Goal: Check status: Check status

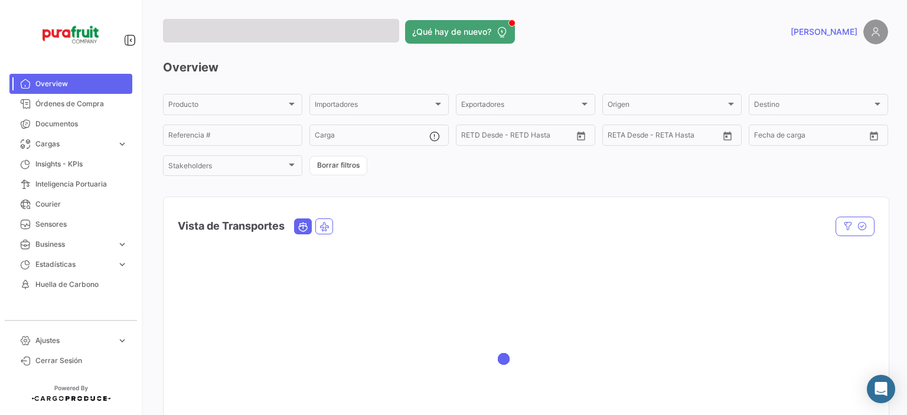
click at [79, 146] on span "Cargas" at bounding box center [73, 144] width 77 height 11
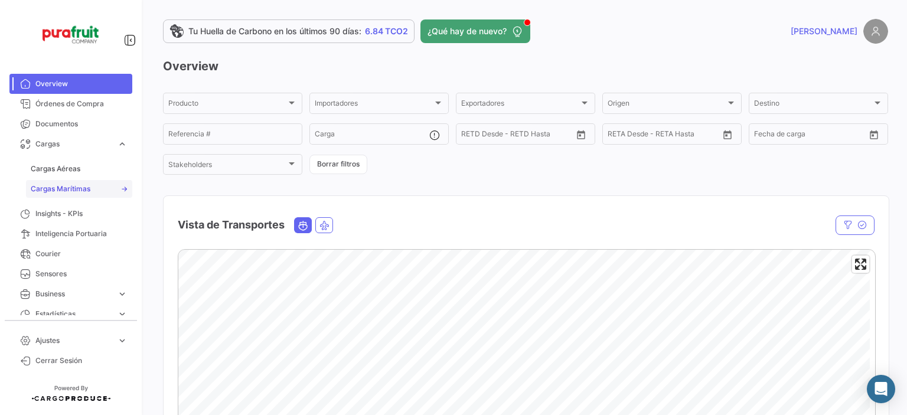
click at [75, 187] on span "Cargas Marítimas" at bounding box center [61, 189] width 60 height 11
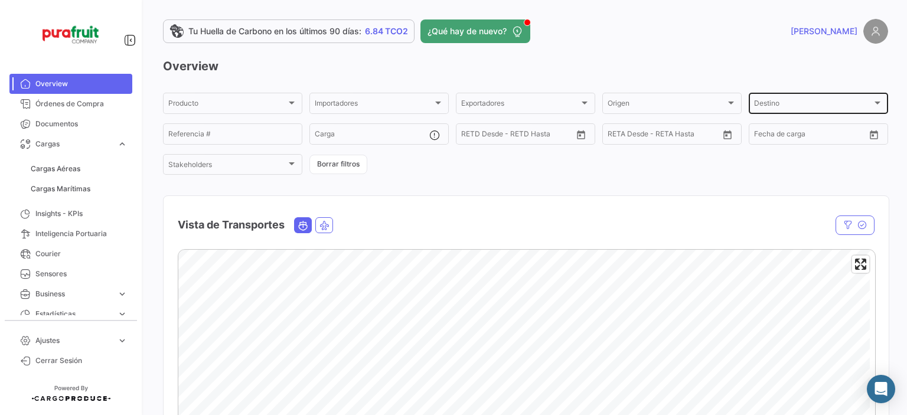
click at [762, 103] on span "Destino" at bounding box center [813, 105] width 118 height 8
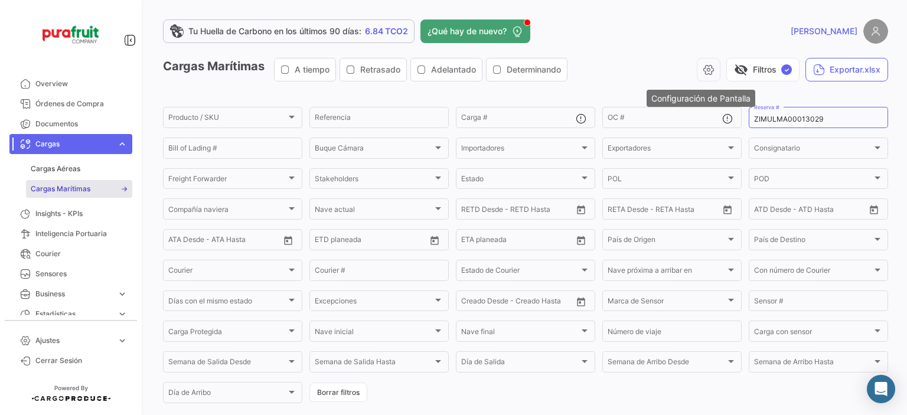
click at [700, 48] on app-header "Tu Huella de Carbono en los últimos 90 [PERSON_NAME]: 6.84 TCO2 ¿Qué hay de nue…" at bounding box center [525, 38] width 725 height 39
click at [759, 114] on div "ZIMULMA00013029 Reserva #" at bounding box center [818, 116] width 129 height 23
click at [761, 116] on input "ZIMULMA00013029" at bounding box center [818, 119] width 129 height 8
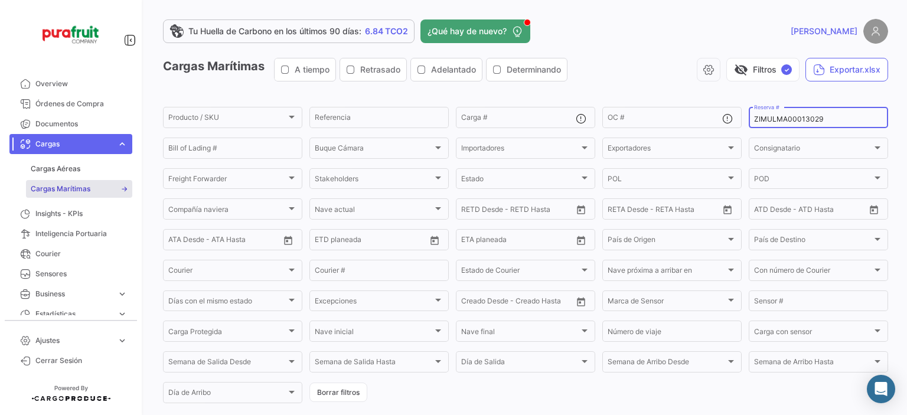
paste input "EBKG14100686"
type input "EBKG14100686"
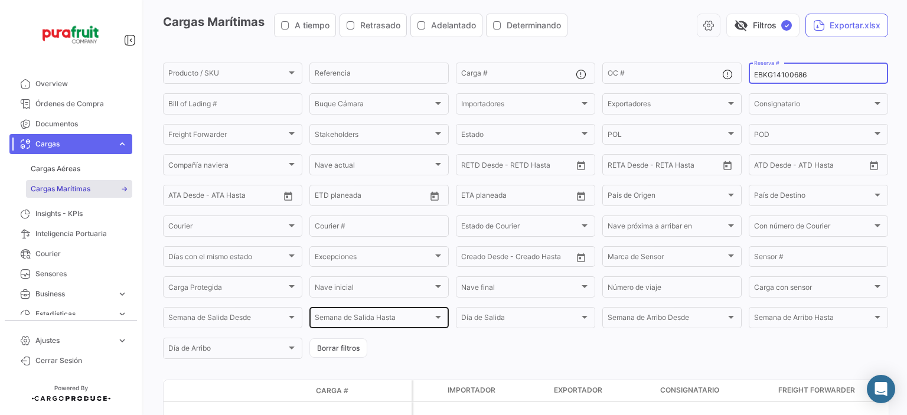
scroll to position [126, 0]
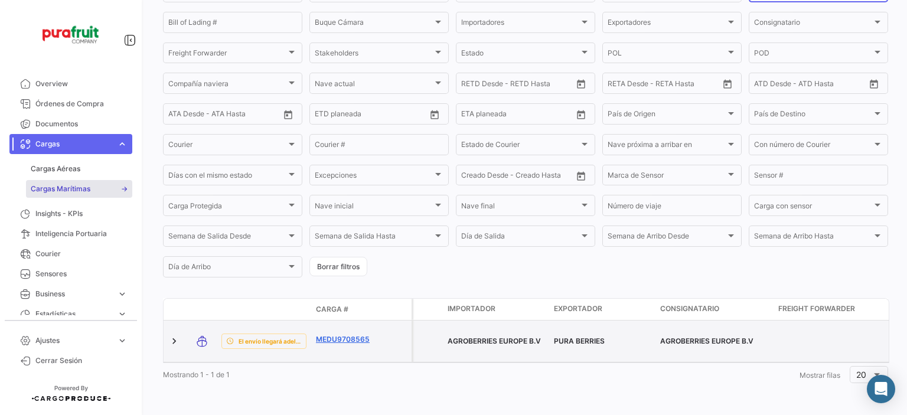
click at [358, 334] on link "MEDU9708565" at bounding box center [346, 339] width 61 height 11
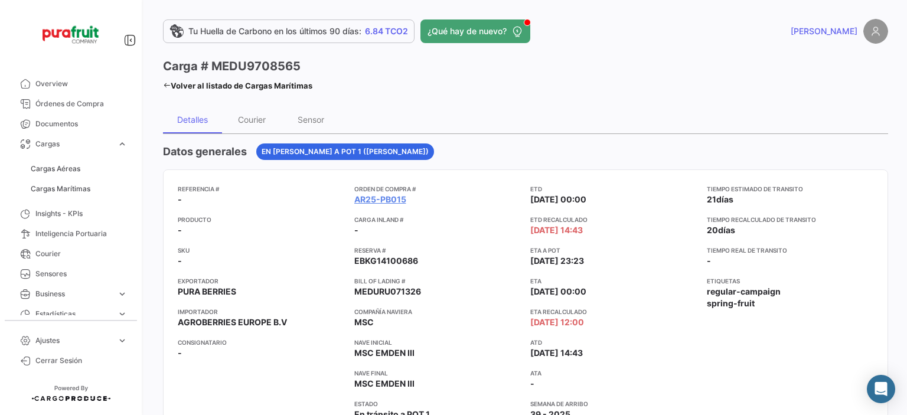
click at [659, 213] on div "ETD [DATE] 00:00 ETD Recalculado [DATE] 14:43 ETA a POT [DATE] 23:23 ETA [DATE]…" at bounding box center [613, 322] width 167 height 276
click at [721, 70] on mat-toolbar-row "Carga # MEDU9708565 Volver al listado [PERSON_NAME] Marítimas" at bounding box center [525, 77] width 725 height 38
click at [88, 190] on span "Cargas Marítimas" at bounding box center [61, 189] width 60 height 11
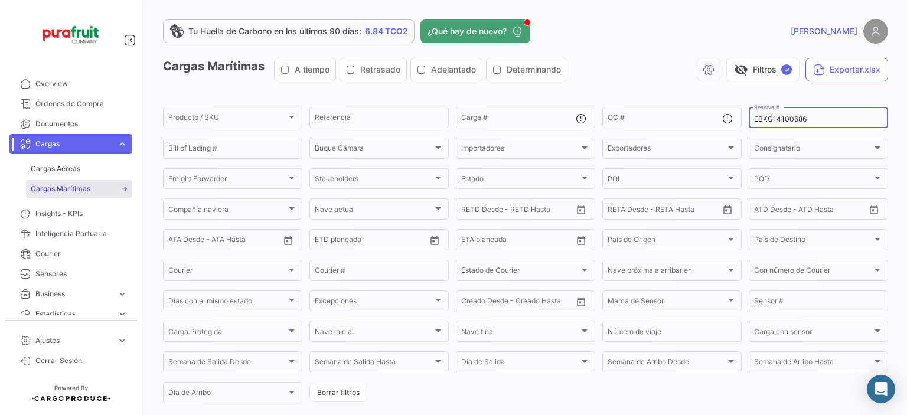
click at [782, 120] on input "EBKG14100686" at bounding box center [818, 119] width 129 height 8
paste input "MBM250034003"
type input "MBM250034003"
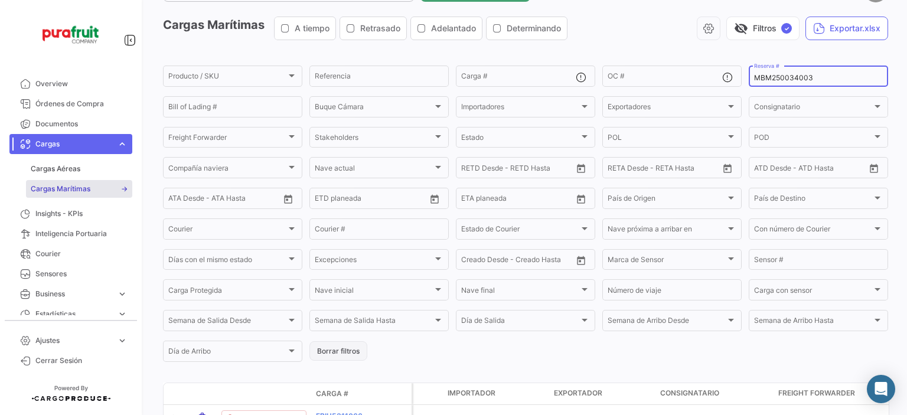
scroll to position [59, 0]
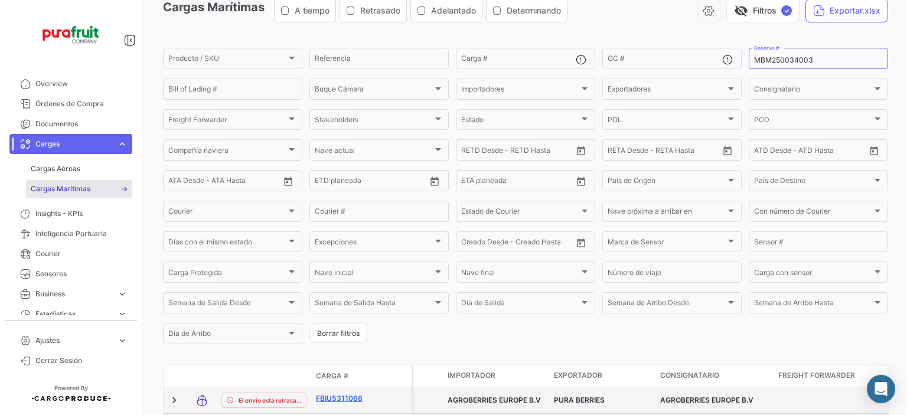
click at [327, 399] on link "FBIU5311066" at bounding box center [346, 398] width 61 height 11
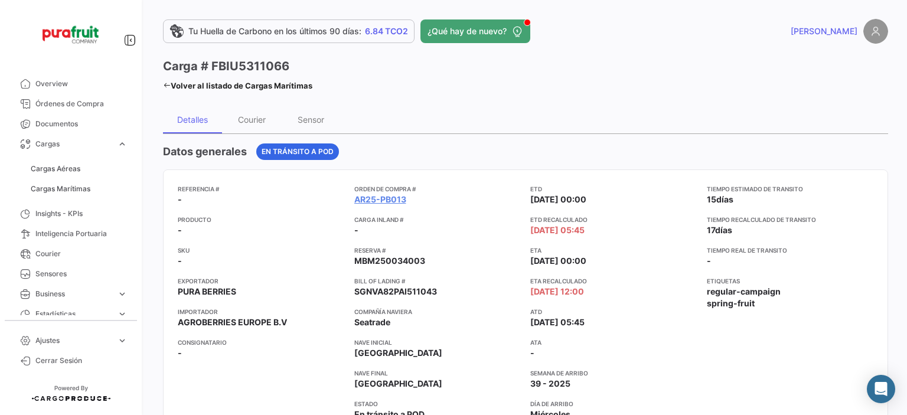
click at [485, 59] on div "Carga # FBIU5311066 Volver al listado [PERSON_NAME] Marítimas" at bounding box center [344, 76] width 363 height 36
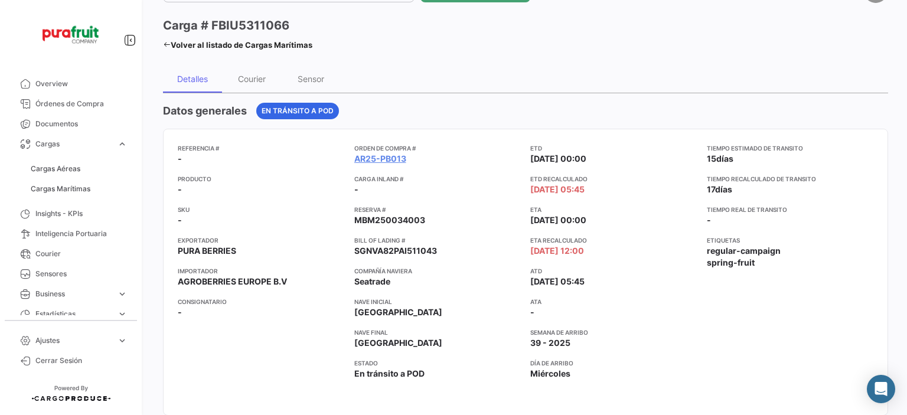
scroll to position [59, 0]
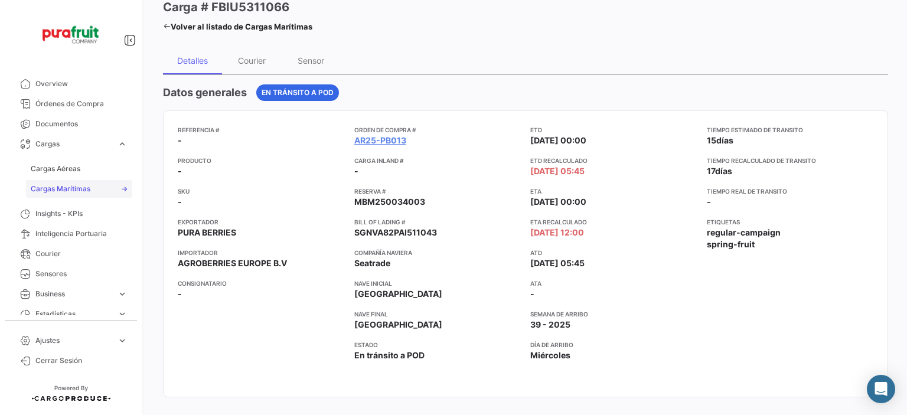
click at [99, 187] on link "Cargas Marítimas" at bounding box center [79, 189] width 106 height 18
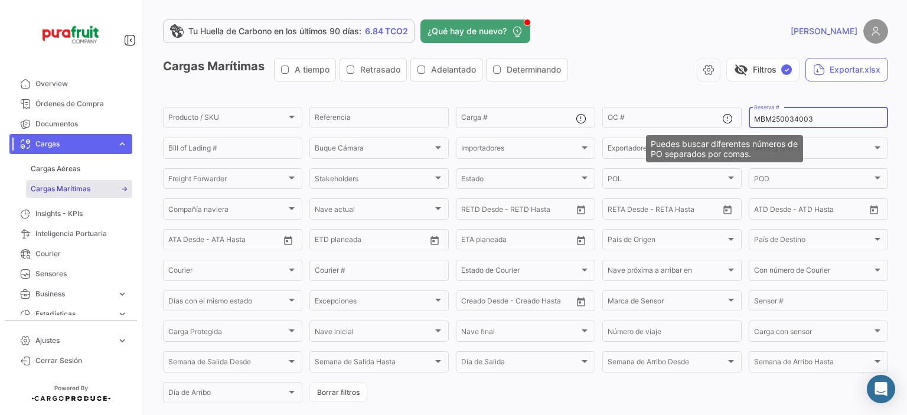
click at [749, 113] on div "MBM250034003 Reserva #" at bounding box center [818, 116] width 139 height 23
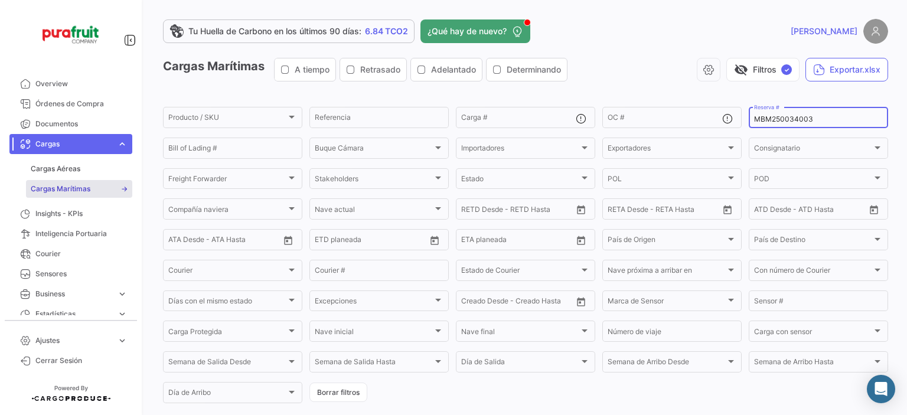
click at [754, 115] on input "MBM250034003" at bounding box center [818, 119] width 129 height 8
paste input "ZIMULMA00012804"
type input "ZIMULMA00012804"
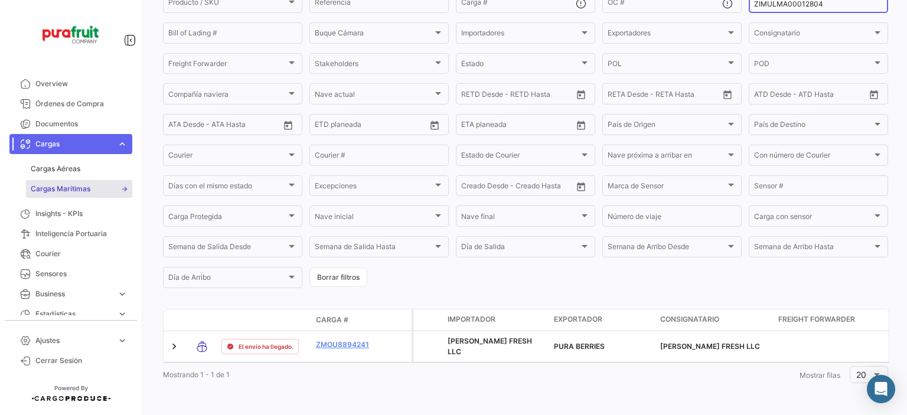
scroll to position [126, 0]
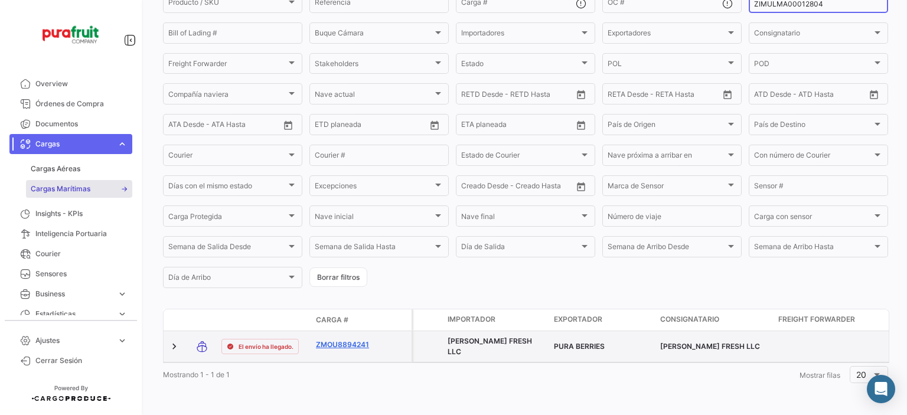
click at [334, 340] on link "ZMOU8894241" at bounding box center [346, 345] width 61 height 11
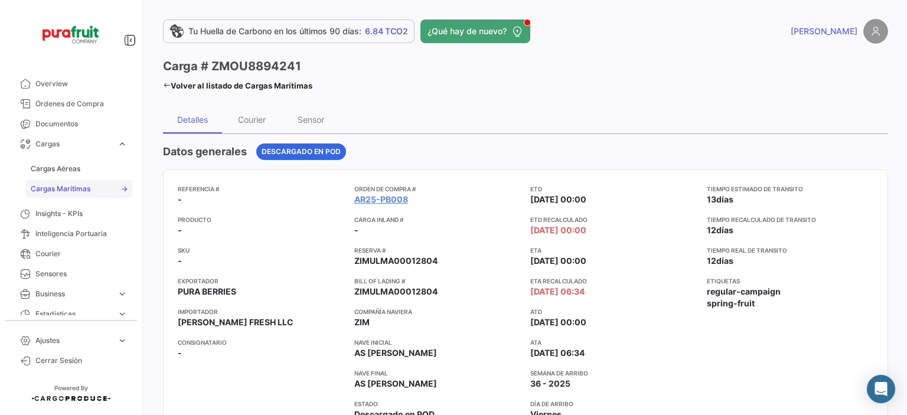
click at [88, 184] on span "Cargas Marítimas" at bounding box center [61, 189] width 60 height 11
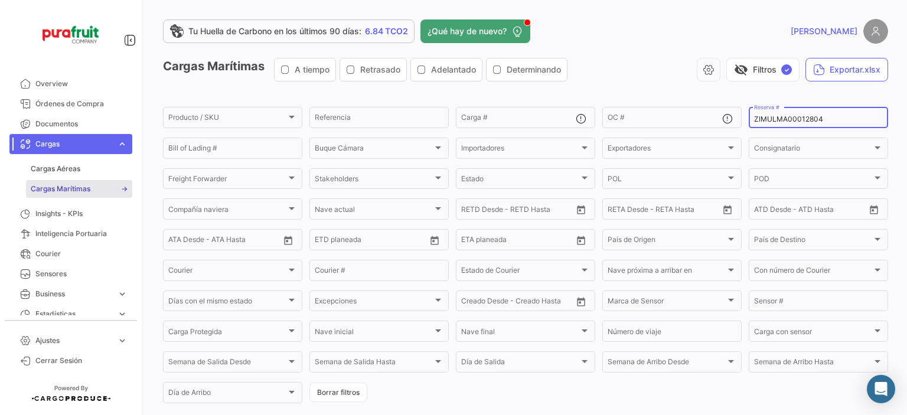
click at [786, 117] on input "ZIMULMA00012804" at bounding box center [818, 119] width 129 height 8
paste input "89"
type input "ZIMULMA00012889"
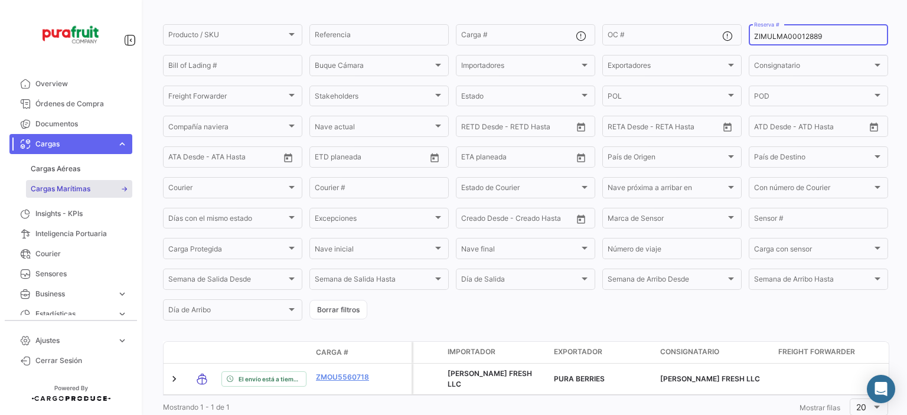
scroll to position [118, 0]
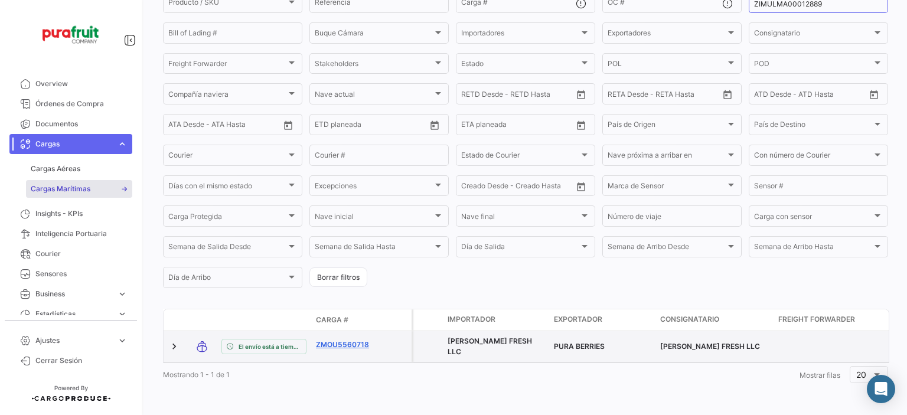
click at [340, 342] on link "ZMOU5560718" at bounding box center [346, 345] width 61 height 11
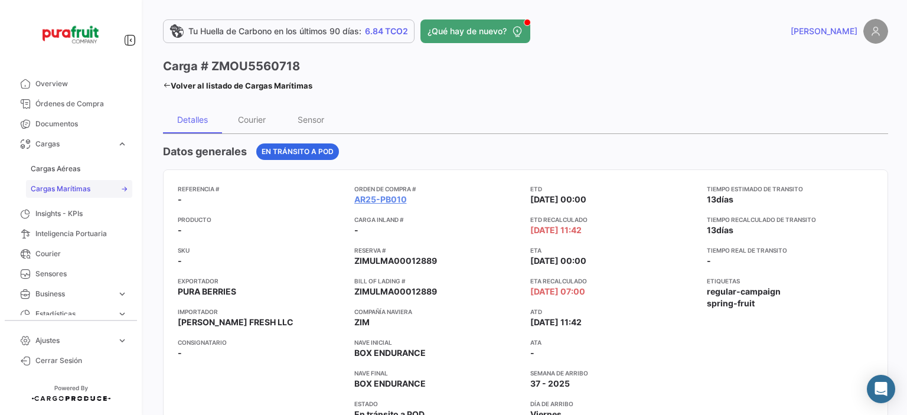
click at [42, 184] on span "Cargas Marítimas" at bounding box center [61, 189] width 60 height 11
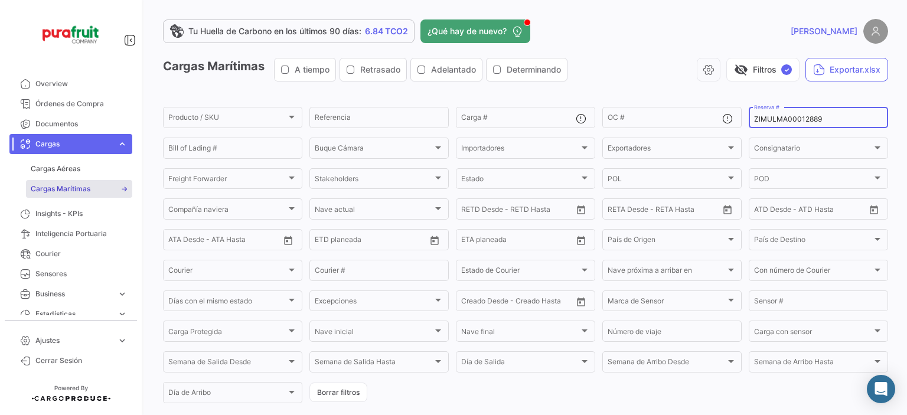
click at [769, 122] on input "ZIMULMA00012889" at bounding box center [818, 119] width 129 height 8
paste input "302"
type input "ZIMULMA00013029"
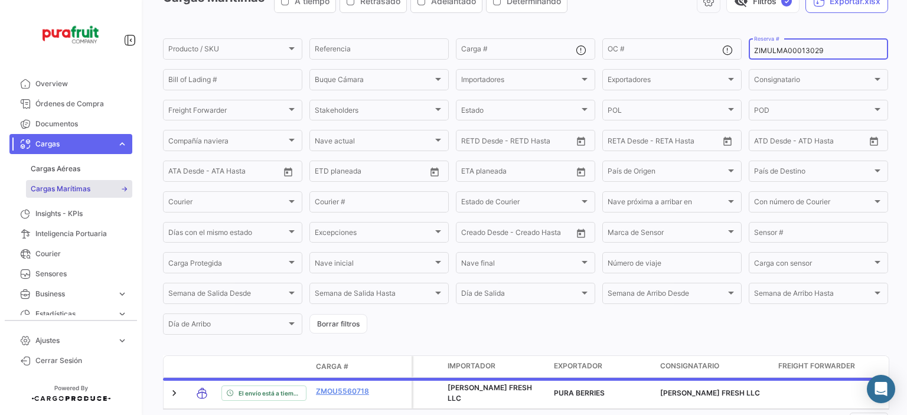
scroll to position [121, 0]
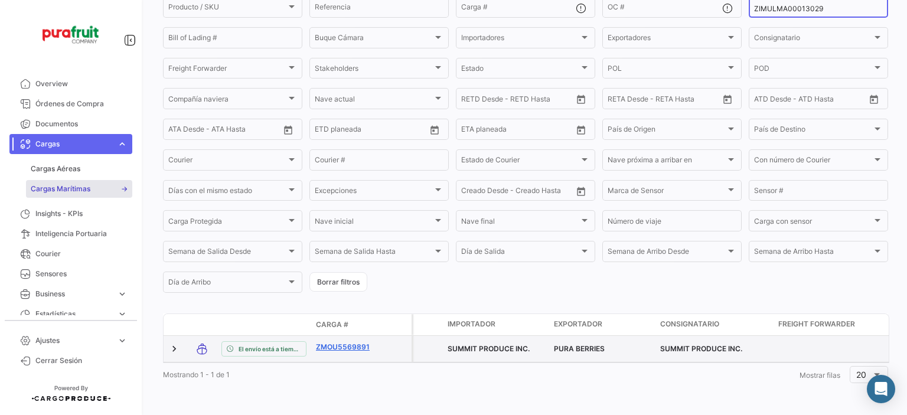
click at [334, 342] on link "ZMOU5569891" at bounding box center [346, 347] width 61 height 11
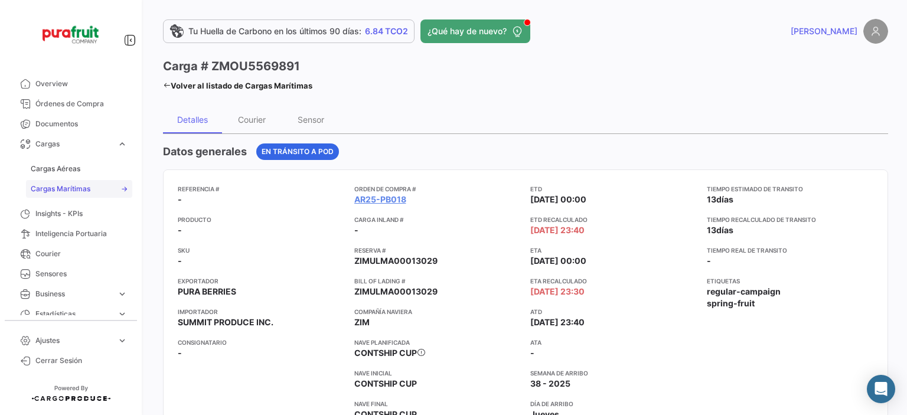
click at [74, 186] on span "Cargas Marítimas" at bounding box center [61, 189] width 60 height 11
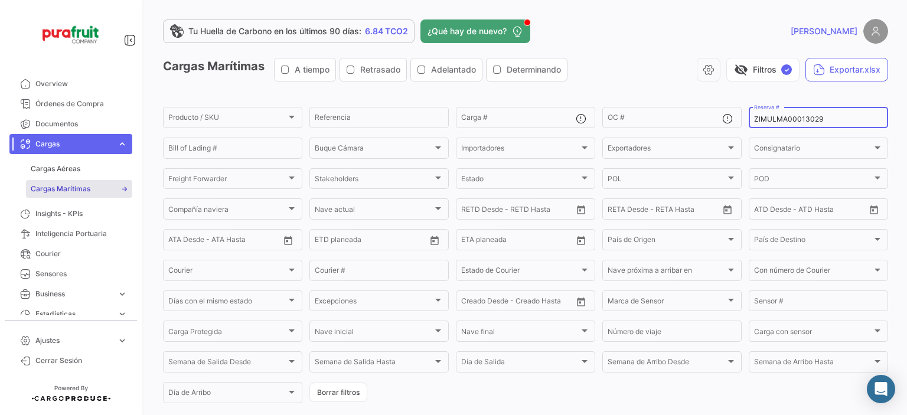
click at [758, 123] on input "ZIMULMA00013029" at bounding box center [818, 119] width 129 height 8
paste input "2763779650"
type input "2763779650"
